Goal: Information Seeking & Learning: Learn about a topic

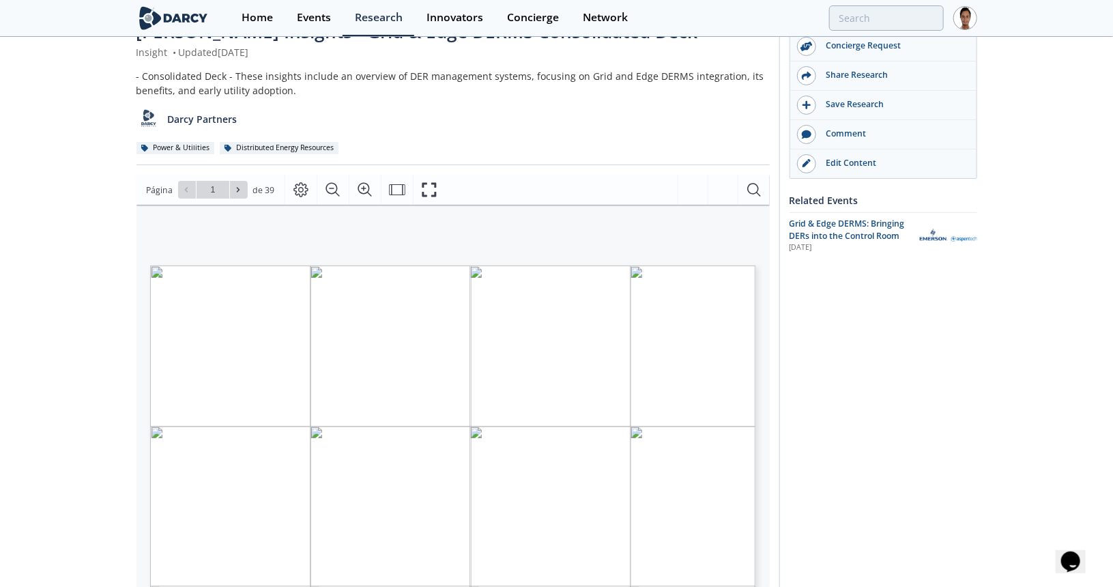
scroll to position [68, 0]
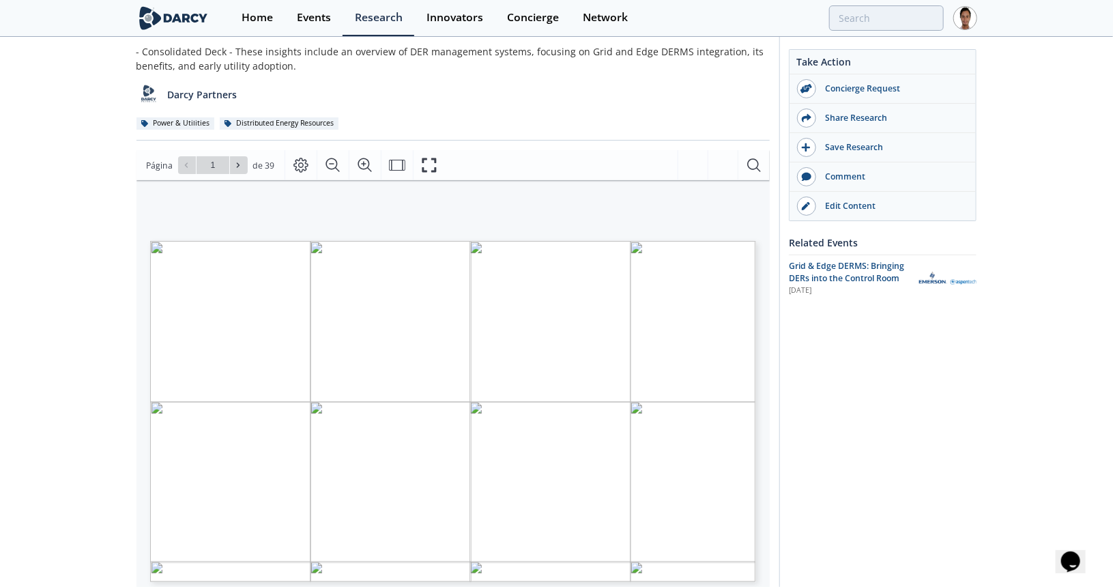
type input "2"
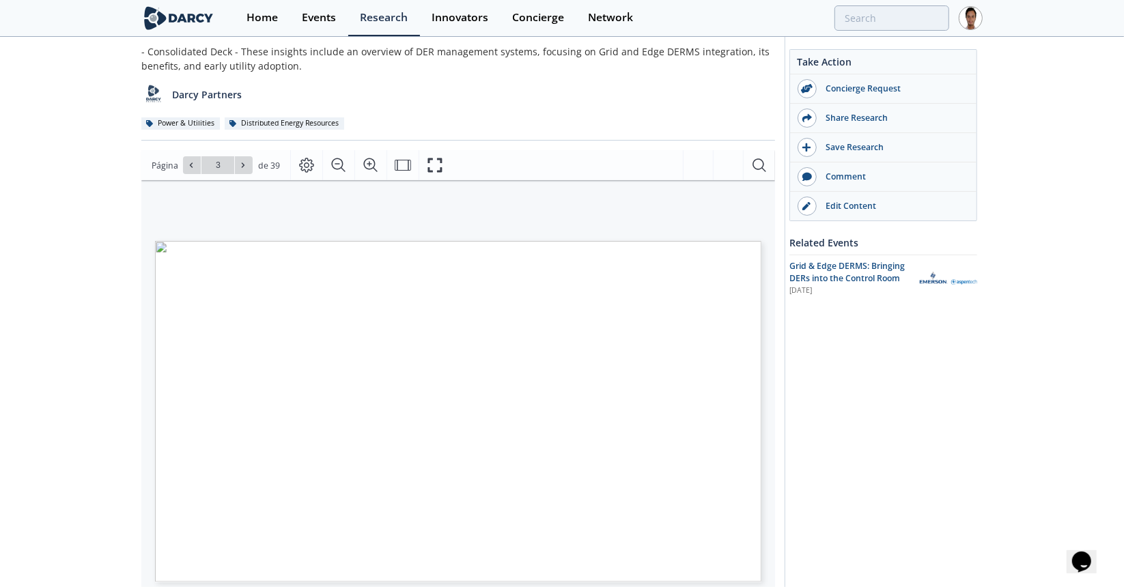
type input "4"
type input "5"
type input "7"
type input "5"
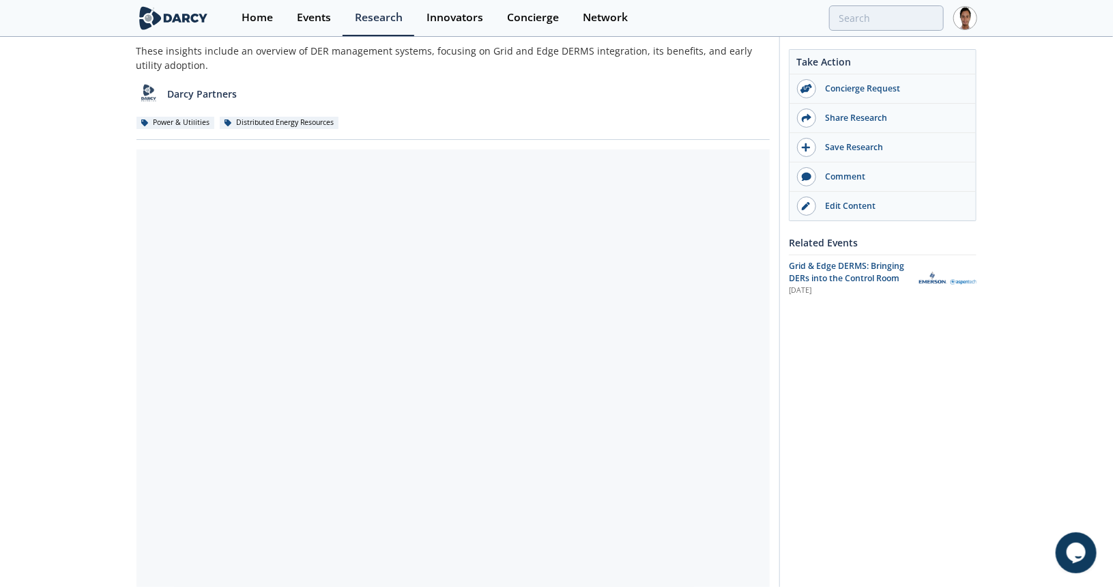
scroll to position [205, 0]
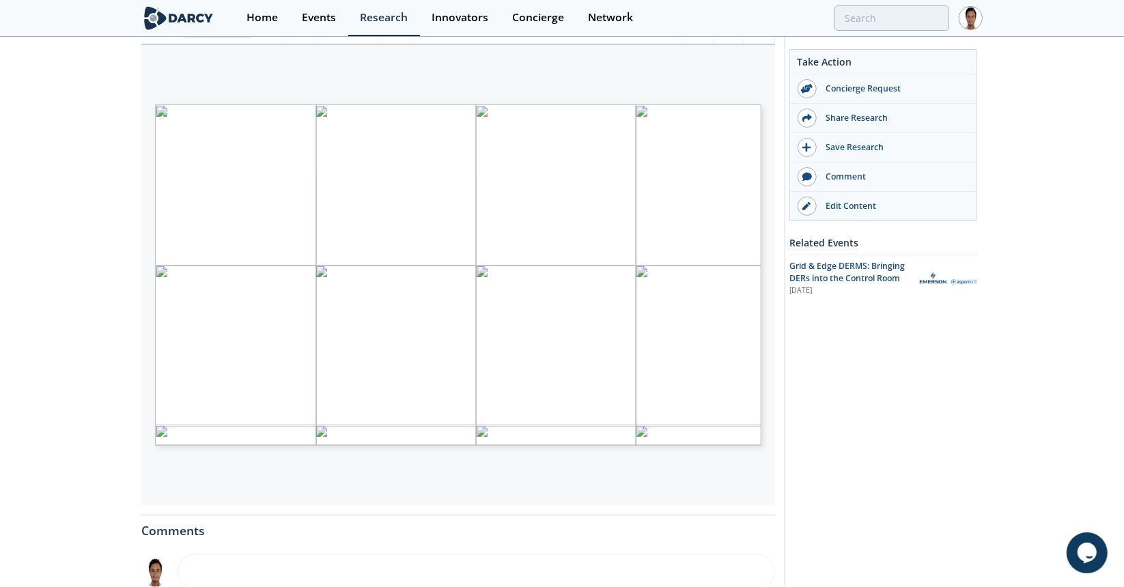
type input "2"
type input "3"
type input "4"
type input "5"
type input "6"
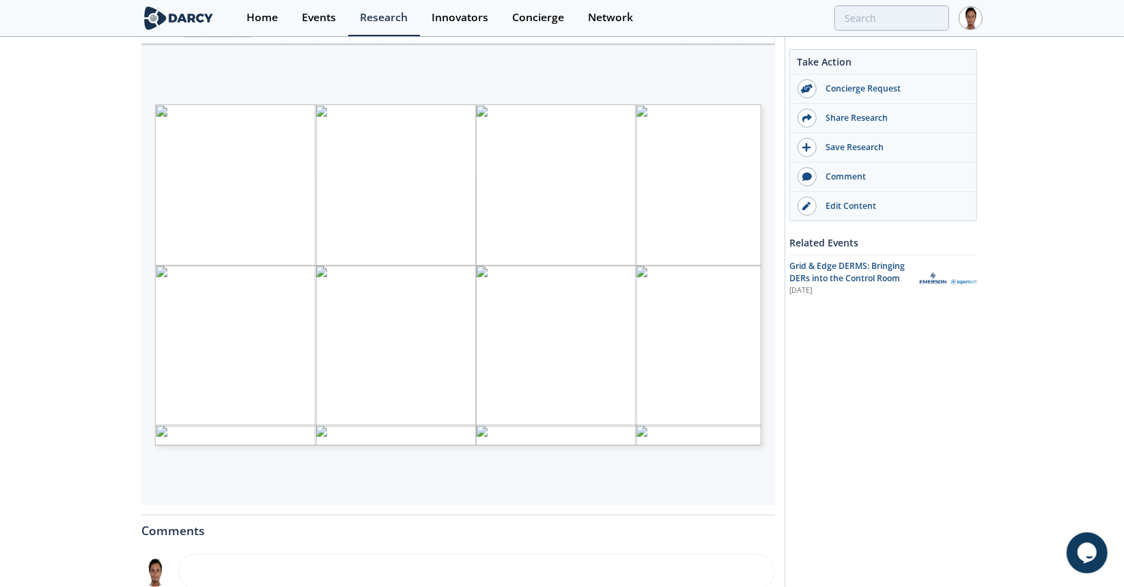
type input "8"
